Goal: Complete application form

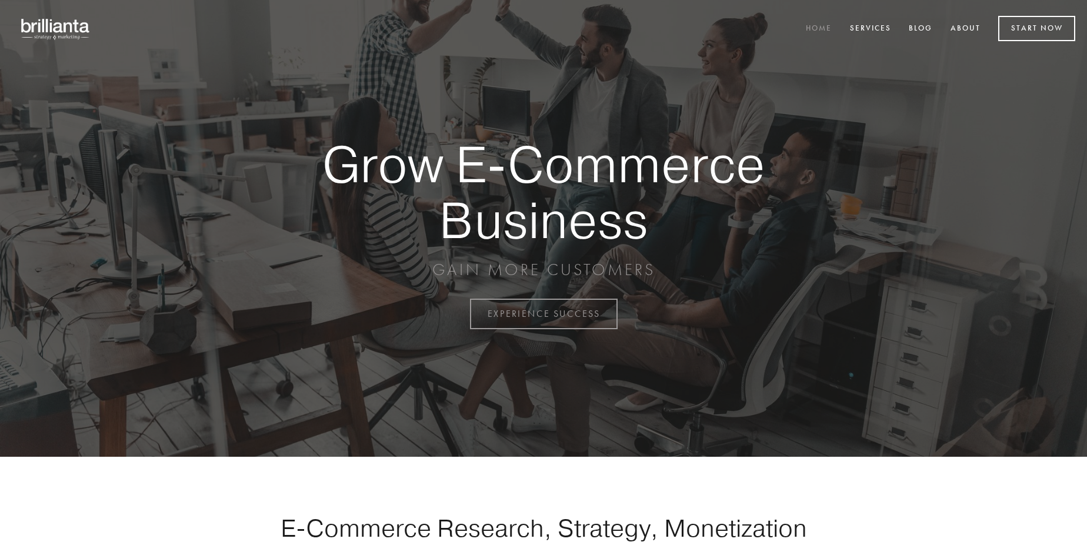
scroll to position [3082, 0]
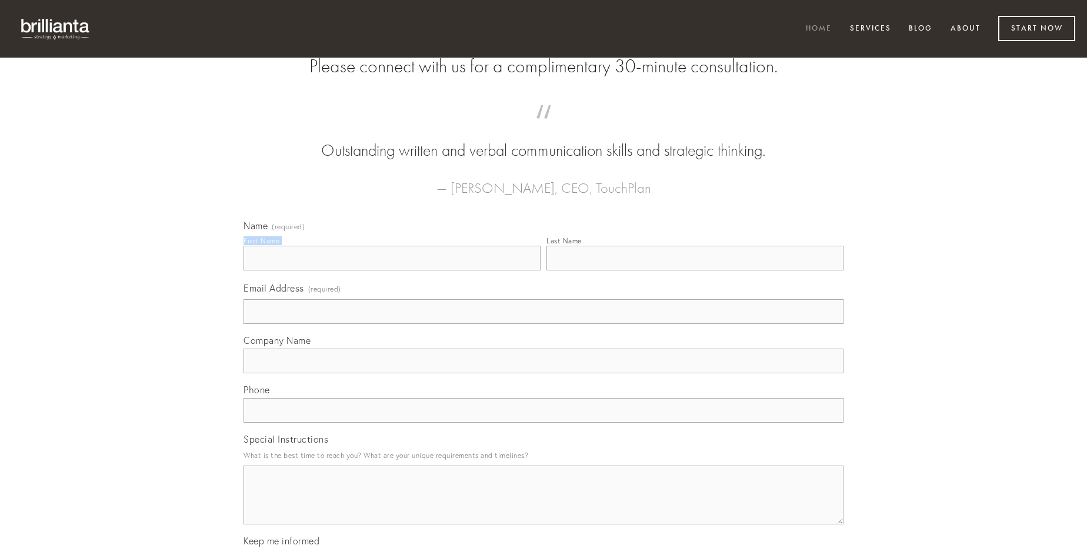
type input "[PERSON_NAME]"
click at [694, 270] on input "Last Name" at bounding box center [694, 258] width 297 height 25
type input "[PERSON_NAME]"
click at [543, 324] on input "Email Address (required)" at bounding box center [543, 311] width 600 height 25
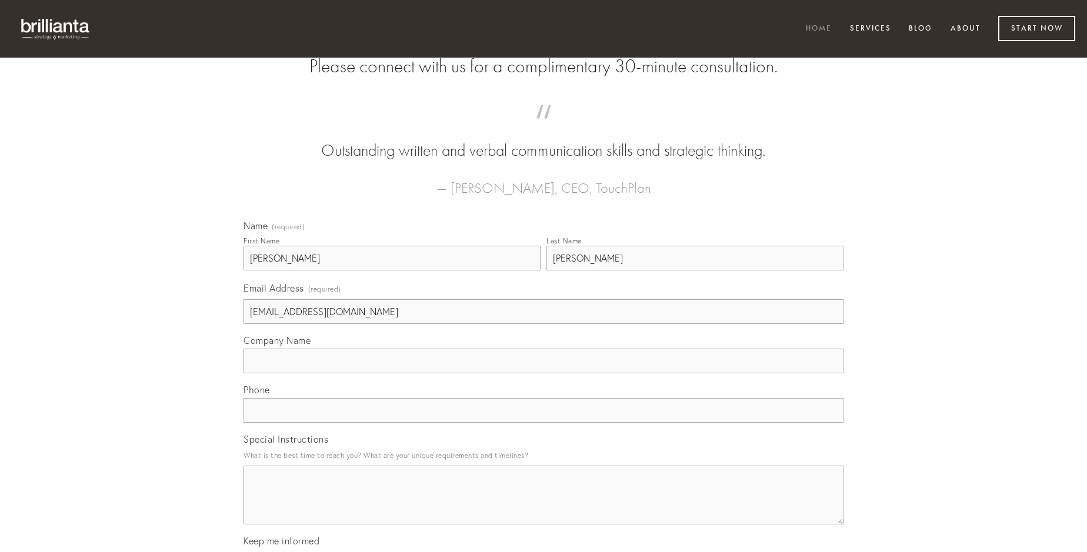
type input "[EMAIL_ADDRESS][DOMAIN_NAME]"
click at [543, 373] on input "Company Name" at bounding box center [543, 361] width 600 height 25
type input "sumptus"
click at [543, 423] on input "text" at bounding box center [543, 410] width 600 height 25
click at [543, 506] on textarea "Special Instructions" at bounding box center [543, 495] width 600 height 59
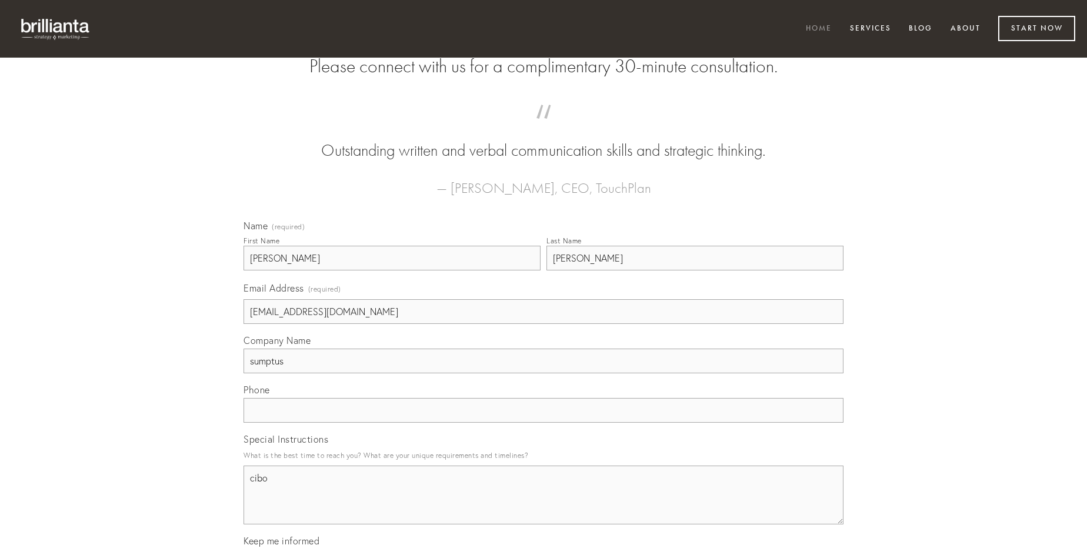
type textarea "cibo"
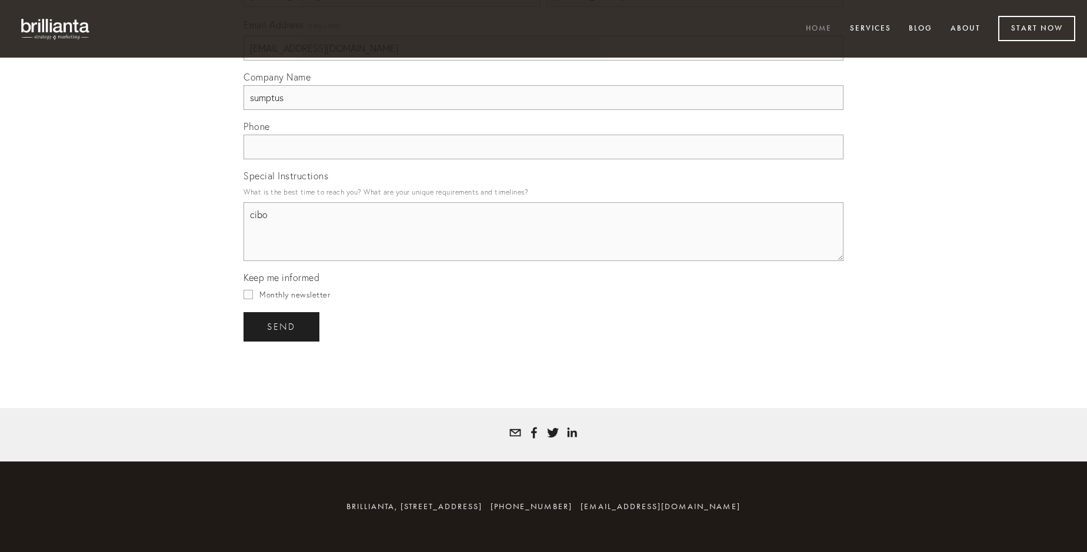
click at [282, 326] on span "send" at bounding box center [281, 327] width 29 height 11
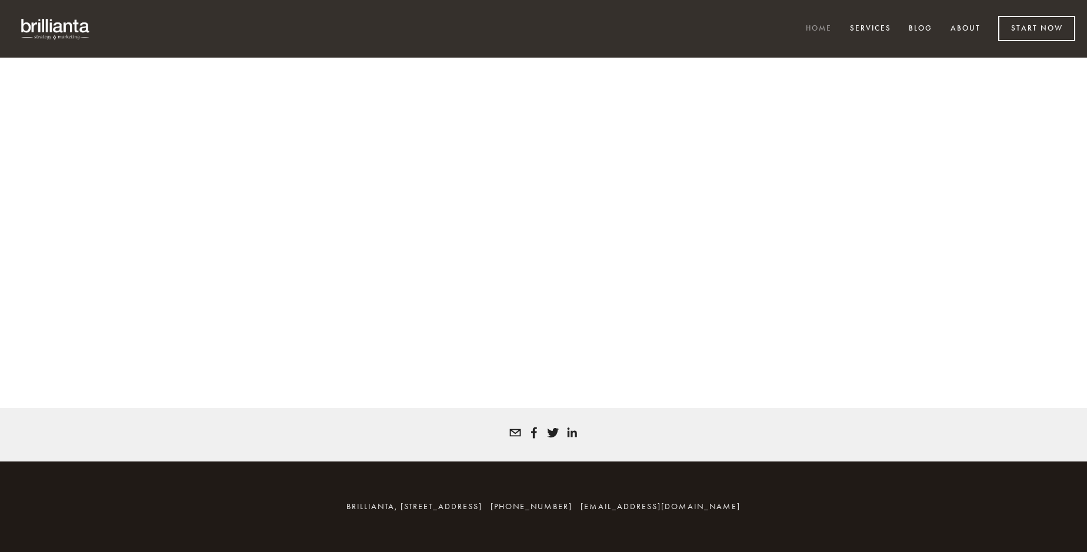
scroll to position [3066, 0]
